Goal: Information Seeking & Learning: Learn about a topic

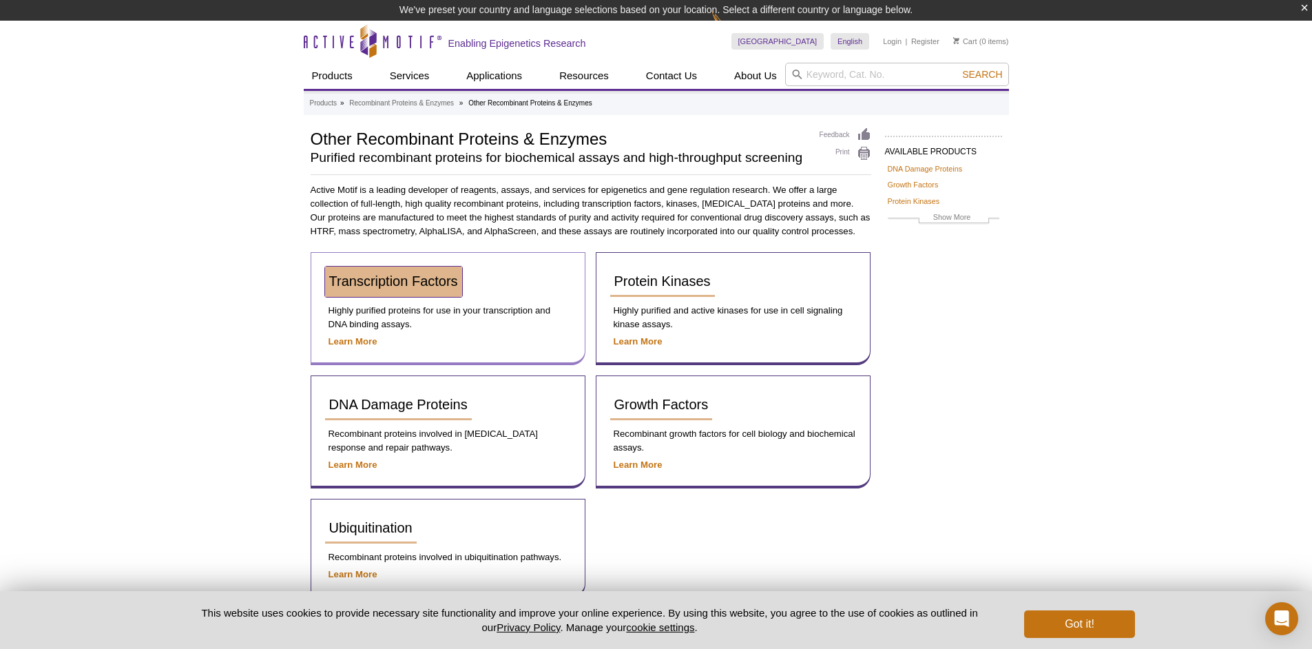
click at [384, 280] on span "Transcription Factors" at bounding box center [393, 280] width 129 height 15
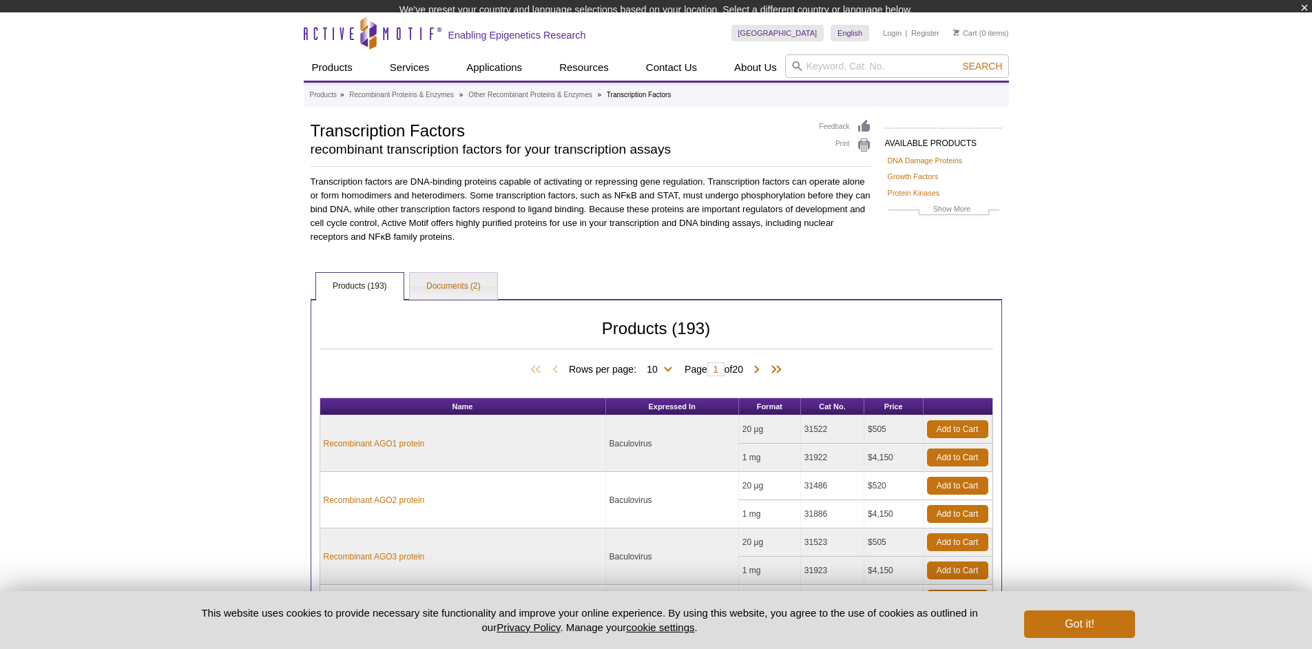
click at [662, 465] on td "Baculovirus" at bounding box center [672, 443] width 133 height 56
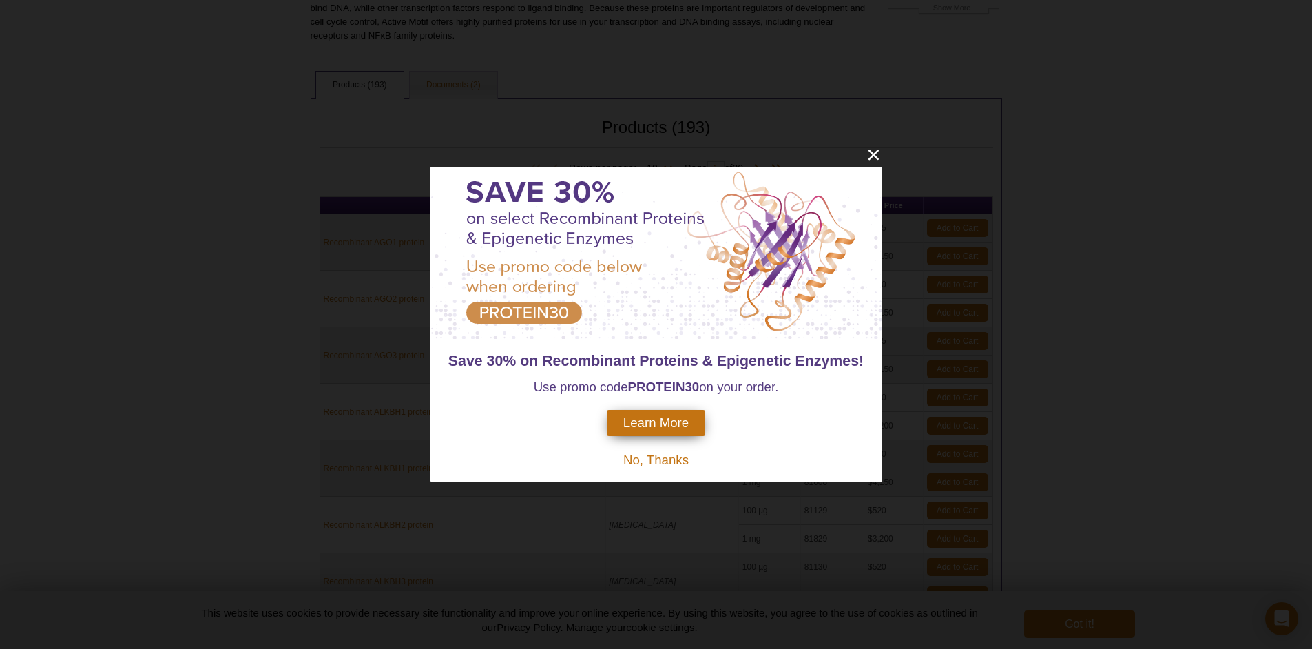
scroll to position [190, 0]
click at [873, 155] on icon "close" at bounding box center [873, 154] width 10 height 10
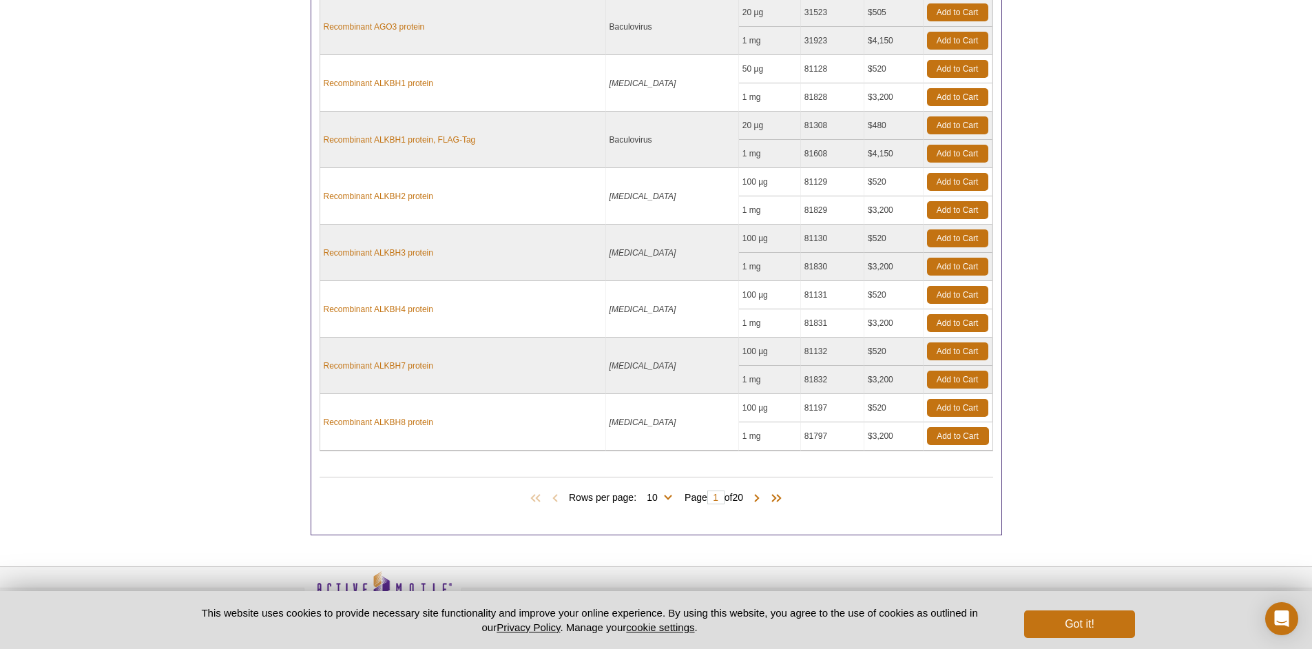
scroll to position [540, 0]
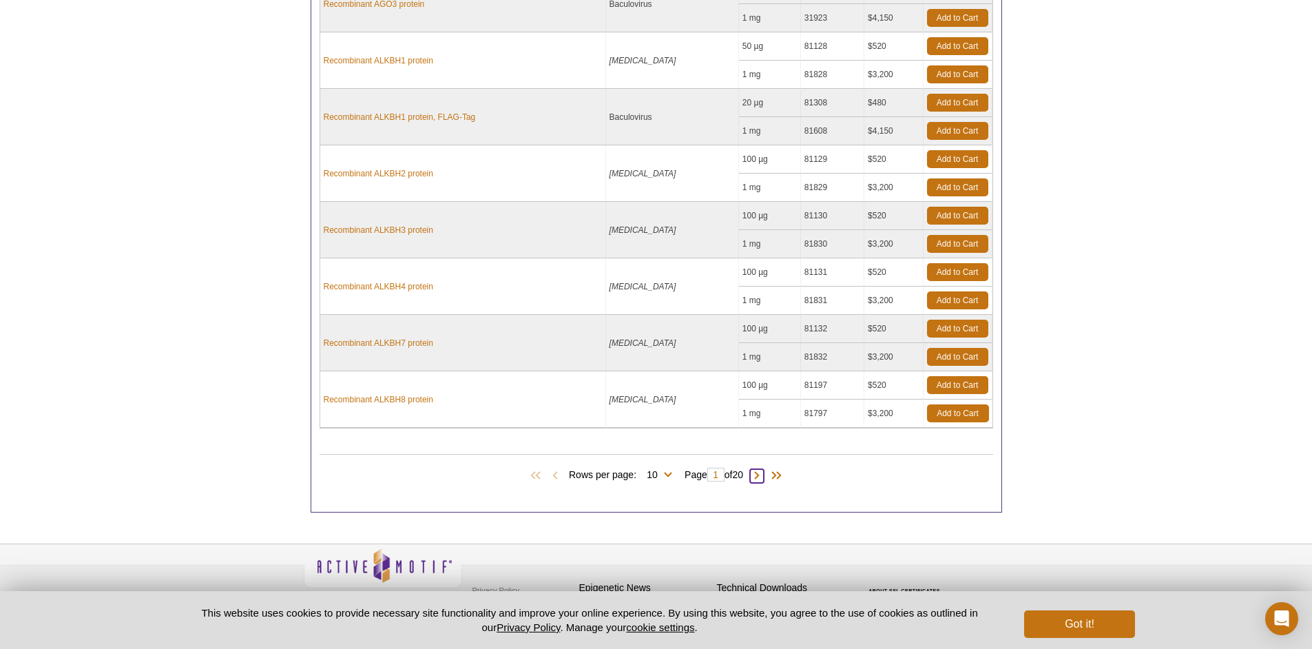
click at [764, 475] on span at bounding box center [757, 476] width 14 height 14
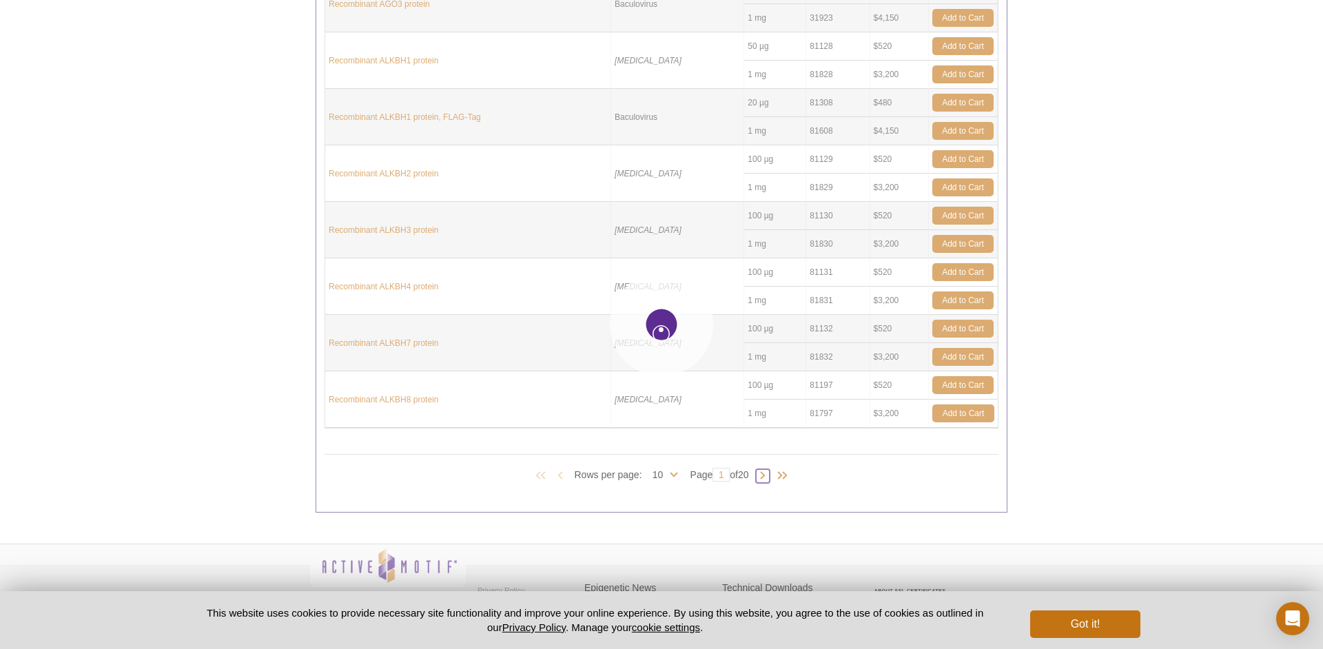
type input "2"
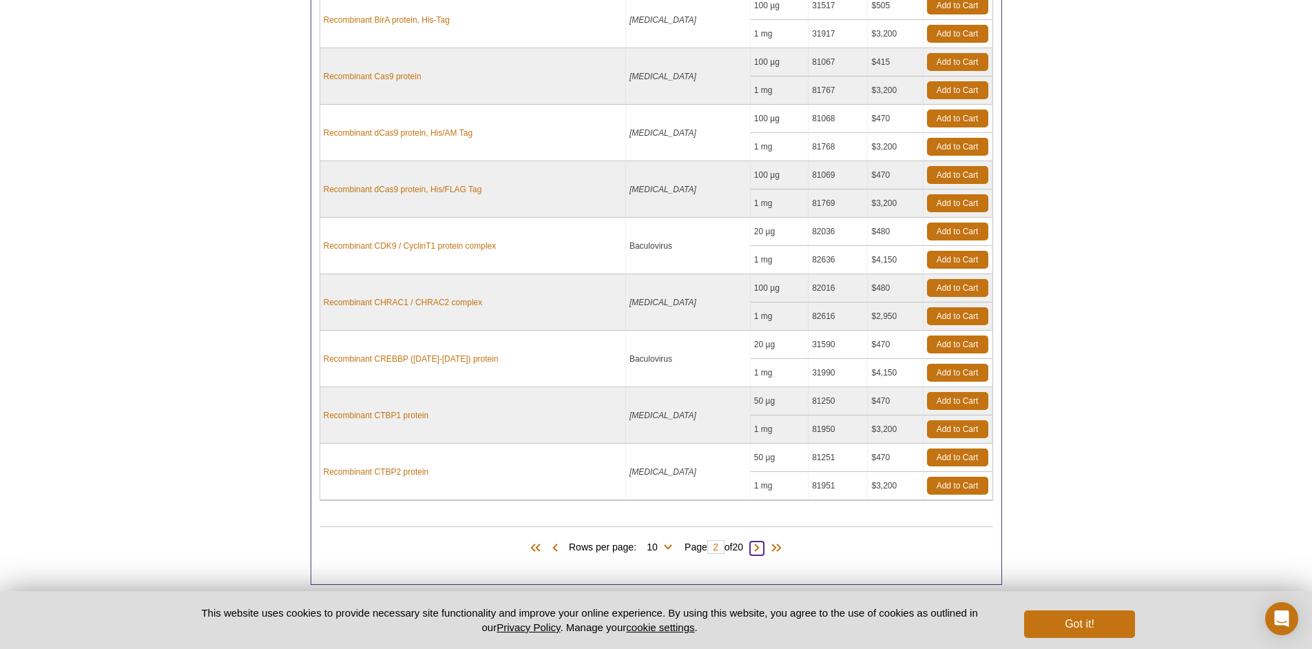
scroll to position [555, 0]
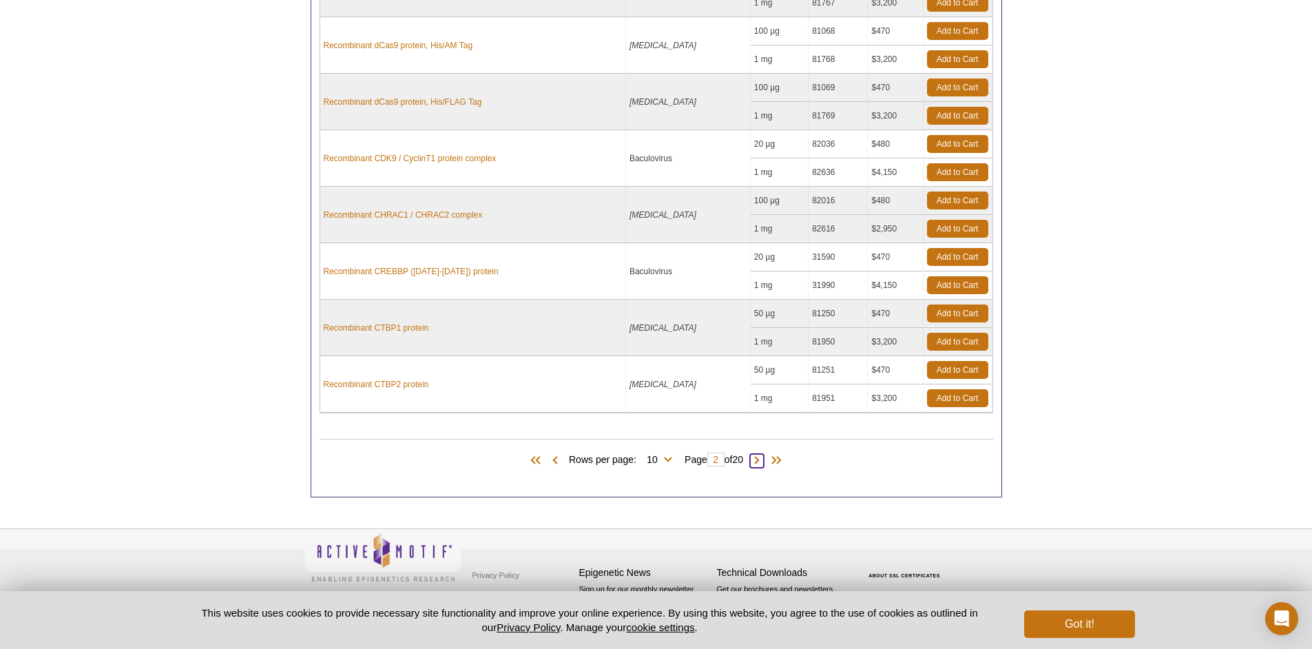
click at [761, 464] on span at bounding box center [757, 461] width 14 height 14
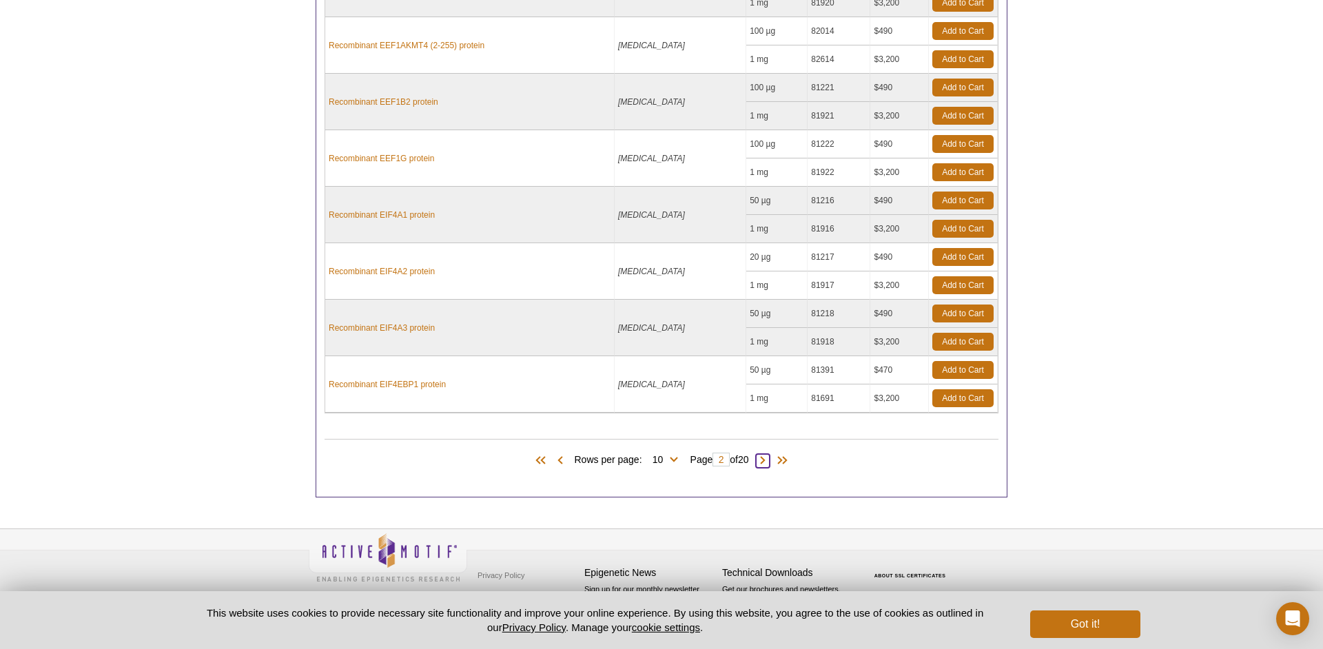
type input "3"
click at [763, 460] on span at bounding box center [757, 461] width 14 height 14
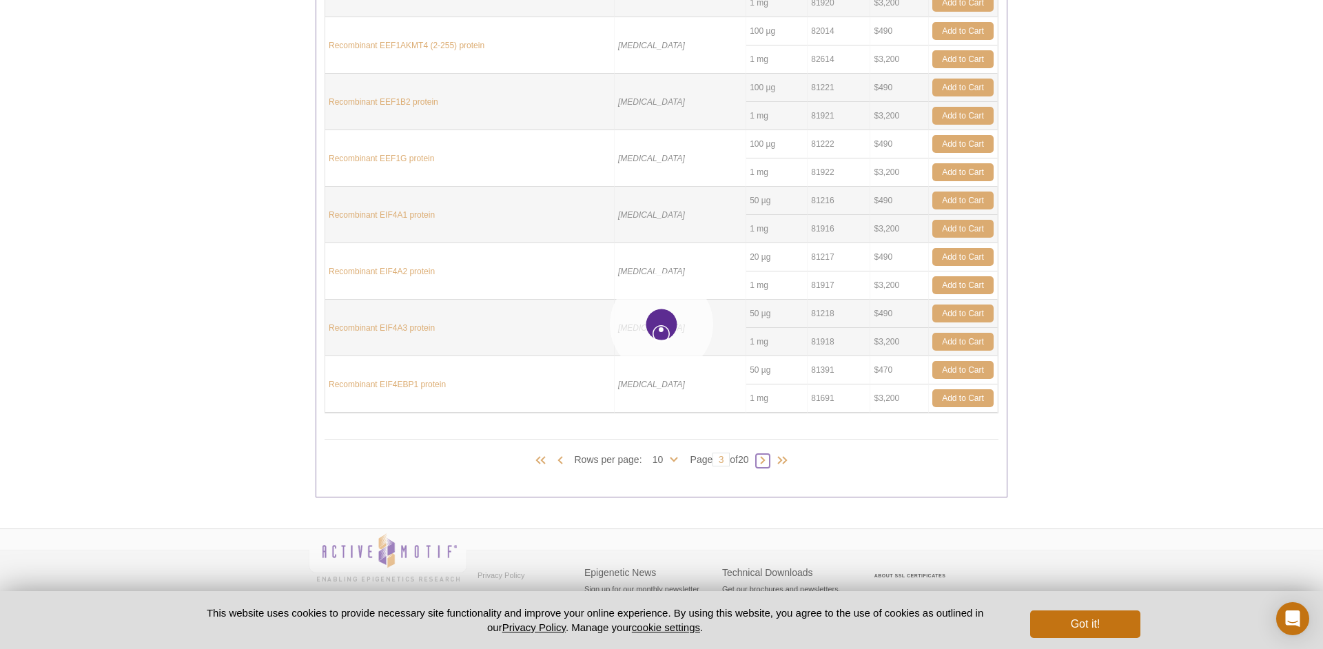
type input "4"
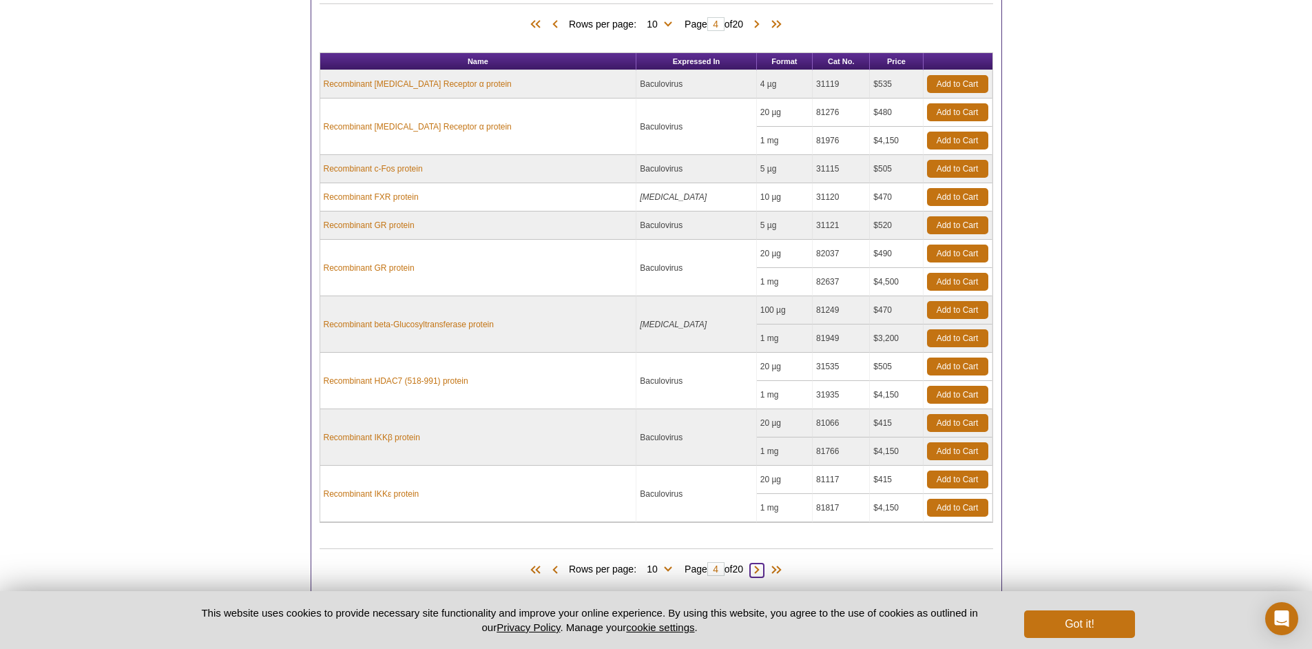
scroll to position [327, 0]
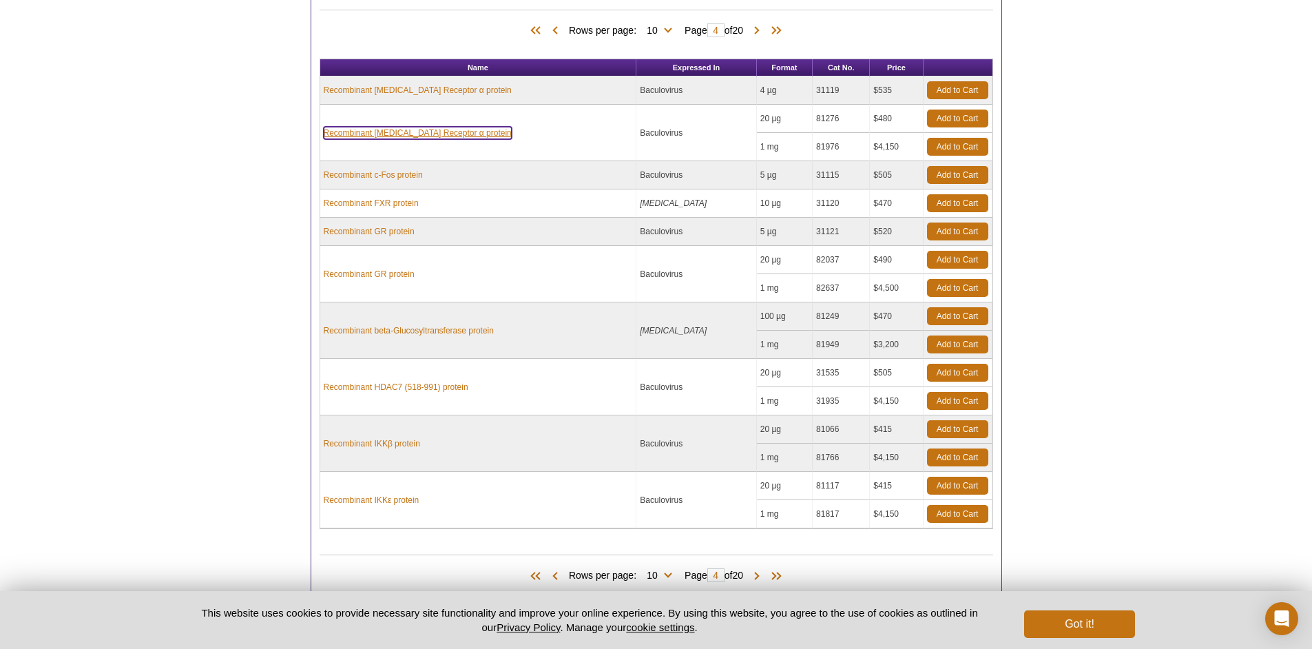
click at [362, 133] on link "Recombinant [MEDICAL_DATA] Receptor α protein" at bounding box center [418, 133] width 188 height 12
